Goal: Book appointment/travel/reservation

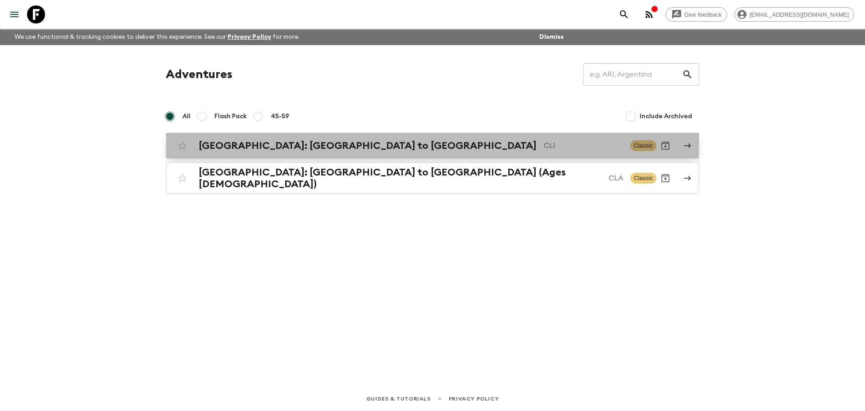
click at [286, 149] on h2 "[GEOGRAPHIC_DATA]: [GEOGRAPHIC_DATA] to [GEOGRAPHIC_DATA]" at bounding box center [368, 146] width 338 height 12
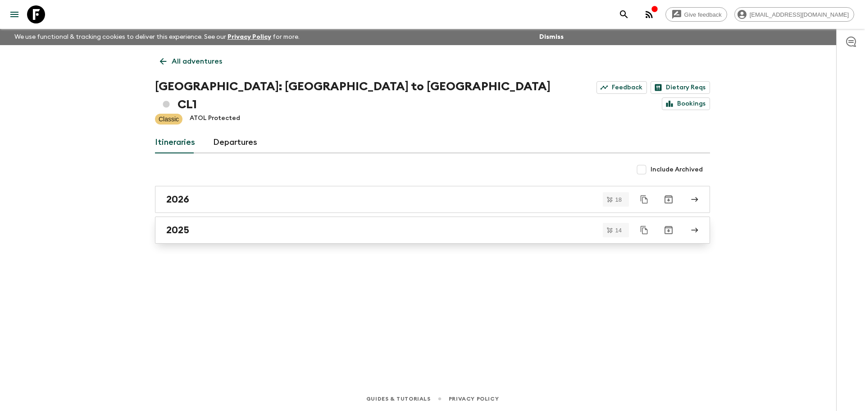
click at [238, 218] on link "2025" at bounding box center [432, 229] width 555 height 27
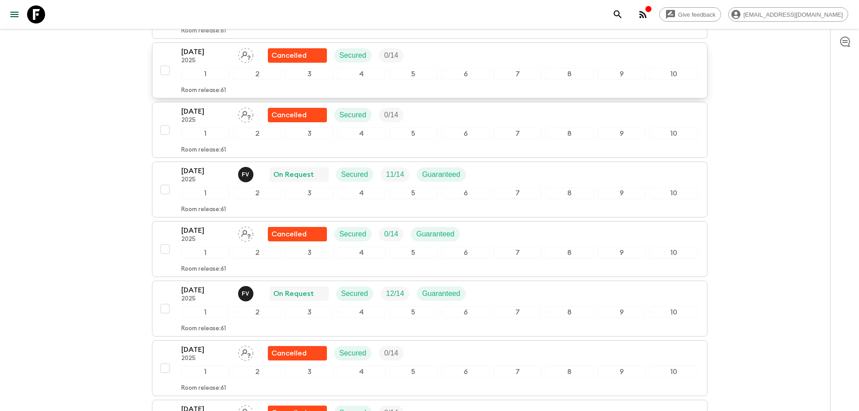
scroll to position [496, 0]
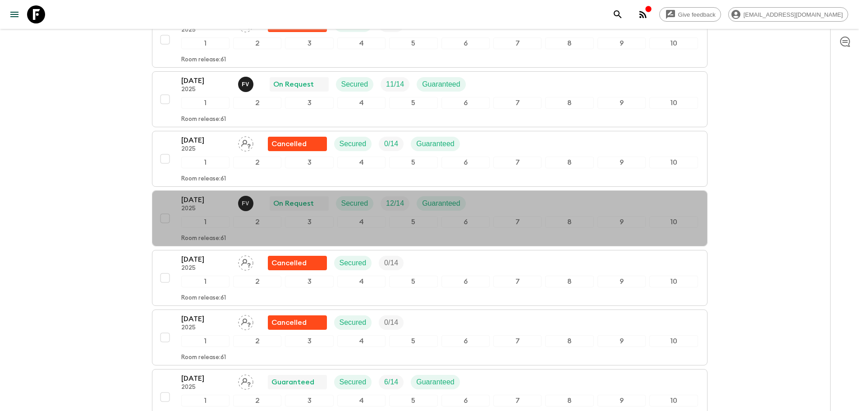
click at [215, 205] on p "2025" at bounding box center [206, 208] width 50 height 7
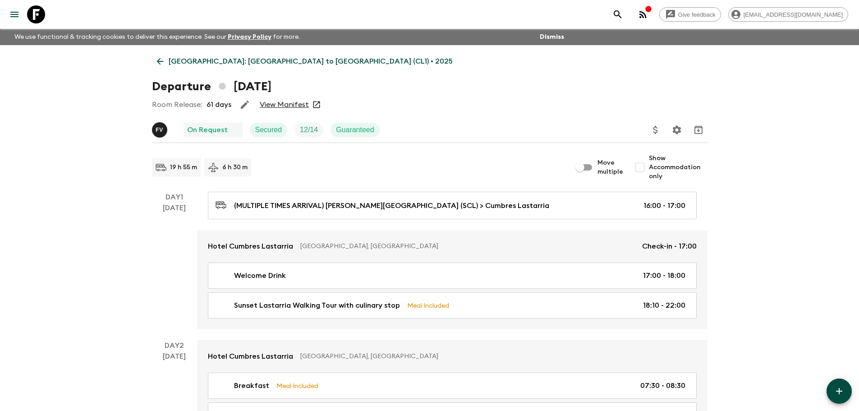
click at [286, 105] on link "View Manifest" at bounding box center [284, 104] width 49 height 9
click at [160, 63] on icon at bounding box center [160, 61] width 10 height 10
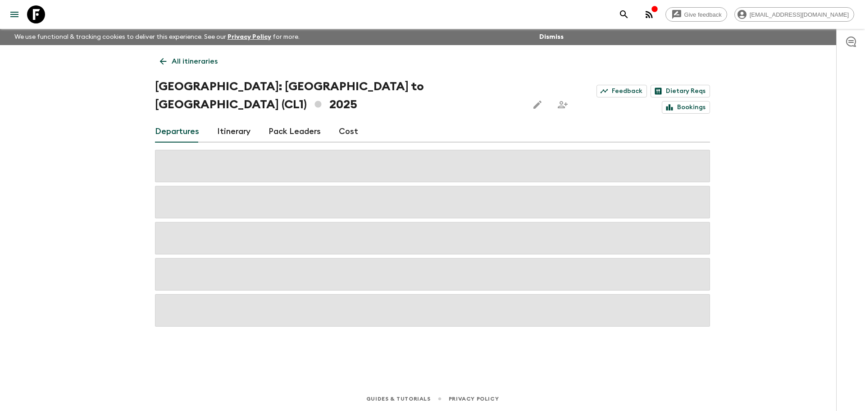
click at [156, 59] on link "All itineraries" at bounding box center [189, 61] width 68 height 18
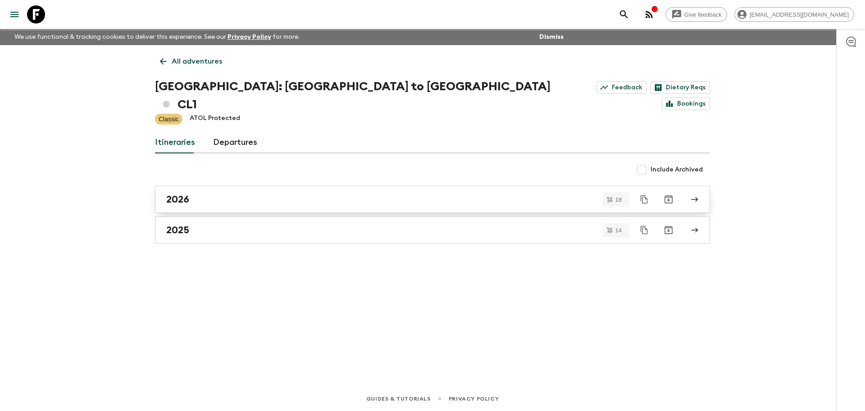
click at [195, 193] on div "2026" at bounding box center [424, 199] width 516 height 12
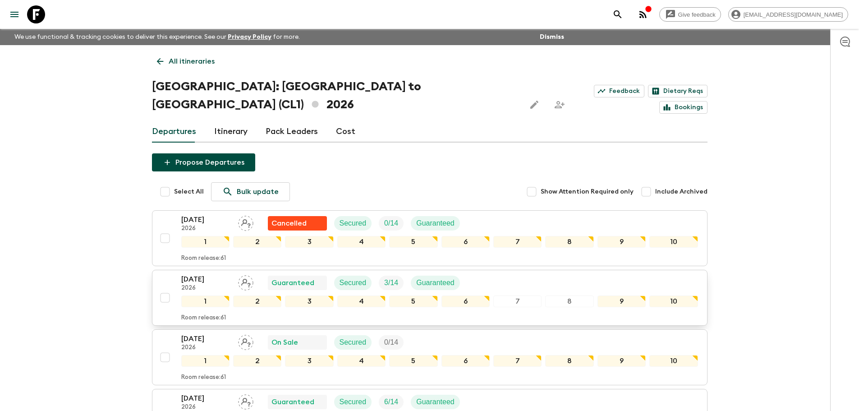
click at [223, 274] on p "[DATE]" at bounding box center [206, 279] width 50 height 11
